Goal: Information Seeking & Learning: Check status

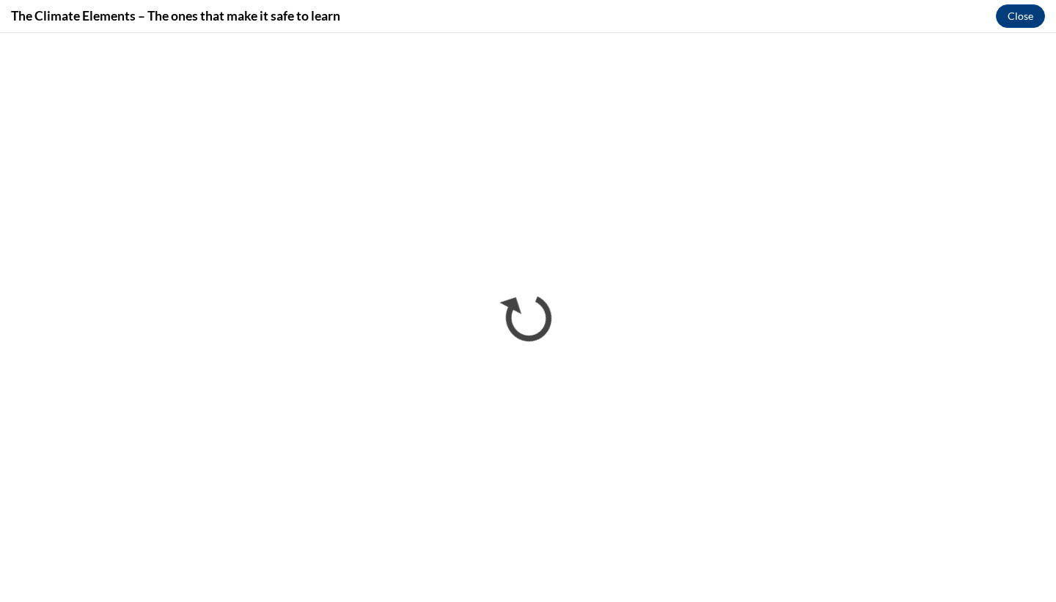
click at [541, 20] on button "Close" at bounding box center [1020, 15] width 49 height 23
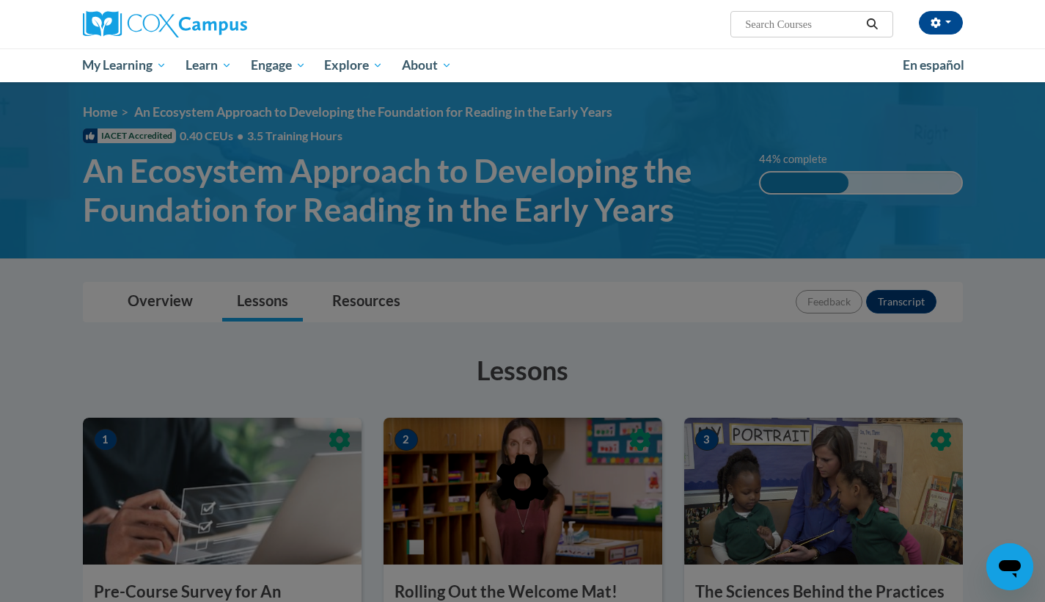
click at [109, 26] on img at bounding box center [165, 24] width 164 height 26
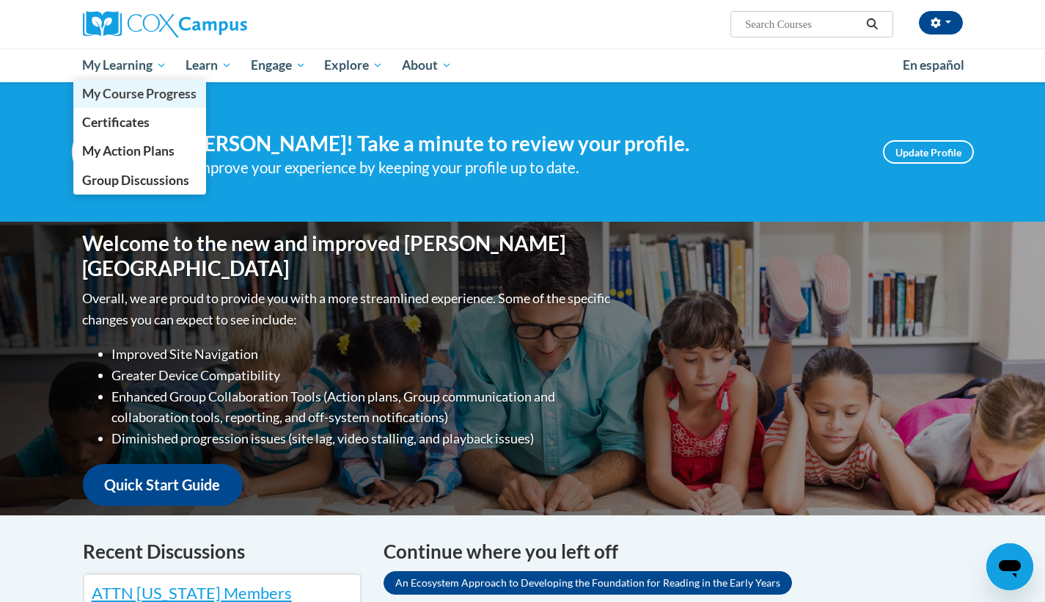
click at [117, 95] on span "My Course Progress" at bounding box center [139, 93] width 114 height 15
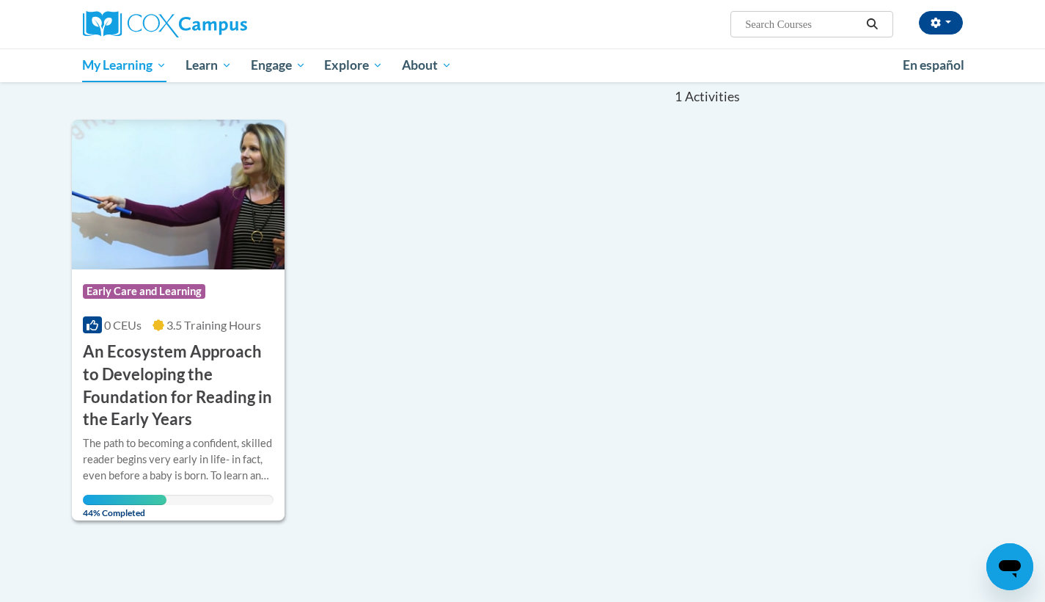
scroll to position [205, 0]
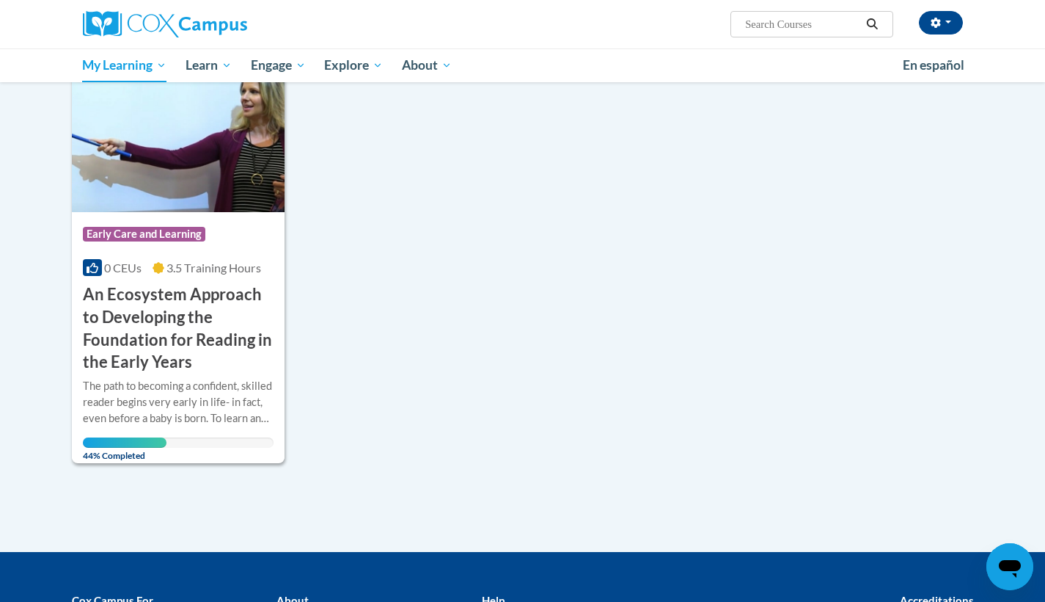
click at [285, 188] on img at bounding box center [178, 137] width 213 height 150
